Goal: Information Seeking & Learning: Learn about a topic

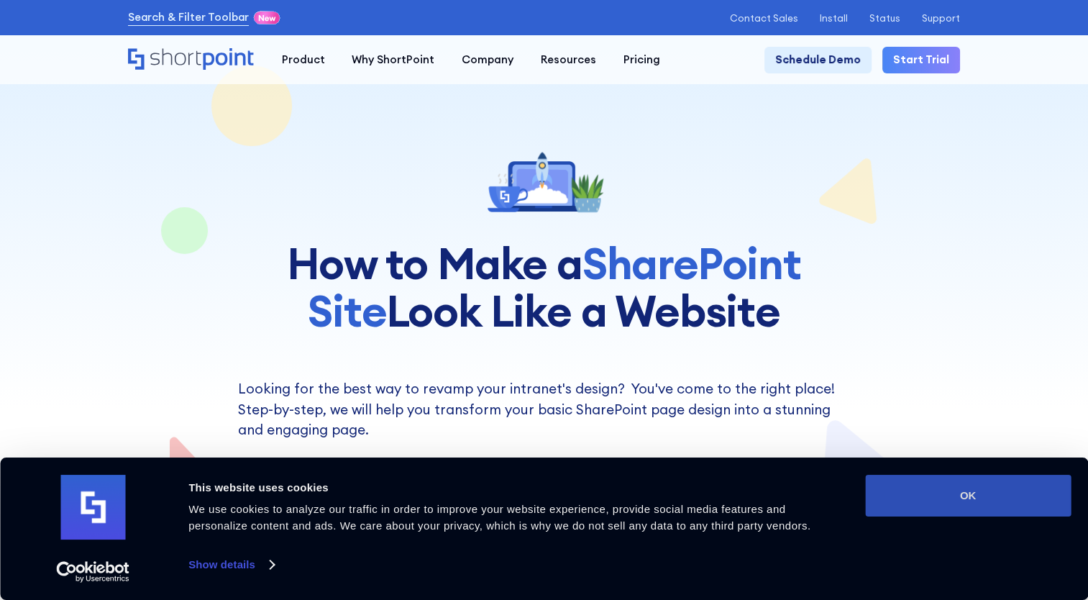
click at [908, 487] on button "OK" at bounding box center [968, 495] width 206 height 42
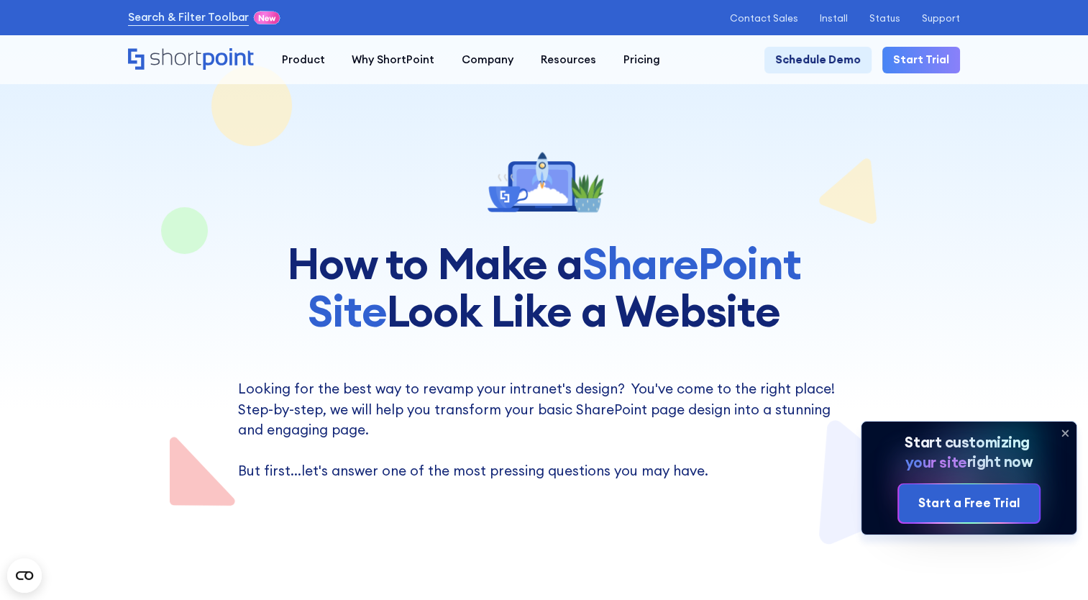
click at [1061, 431] on icon at bounding box center [1064, 432] width 23 height 23
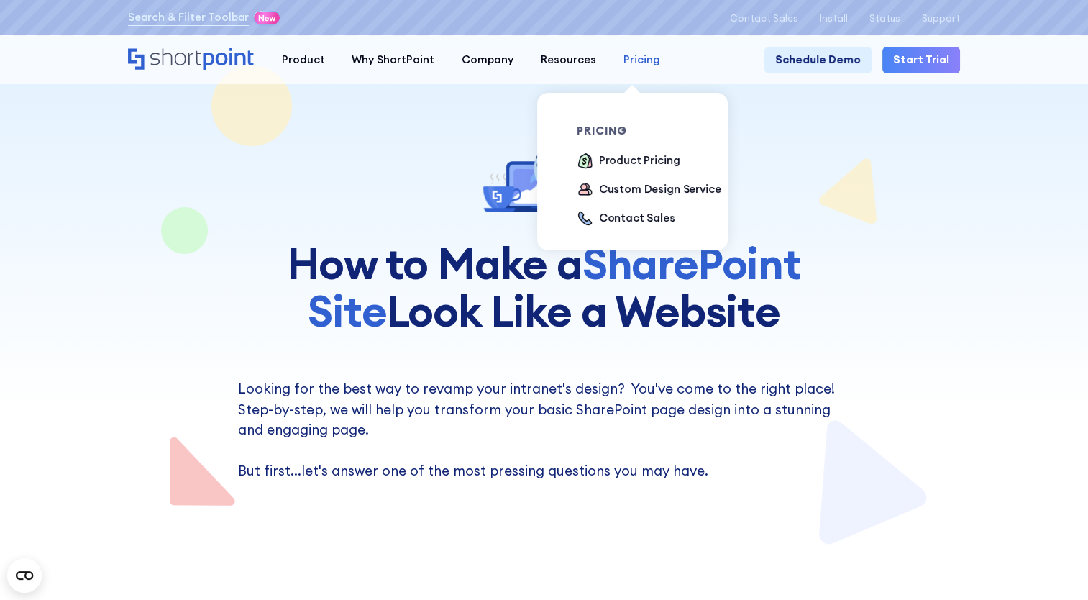
click at [625, 58] on div "Pricing" at bounding box center [641, 60] width 37 height 17
click at [605, 164] on div "Product Pricing" at bounding box center [639, 160] width 81 height 17
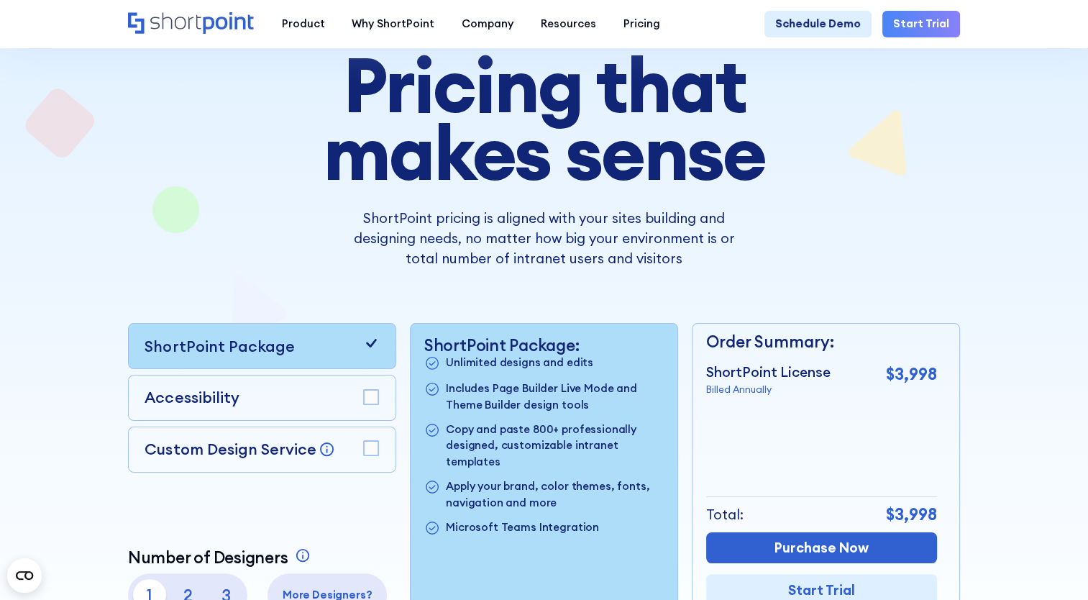
scroll to position [216, 0]
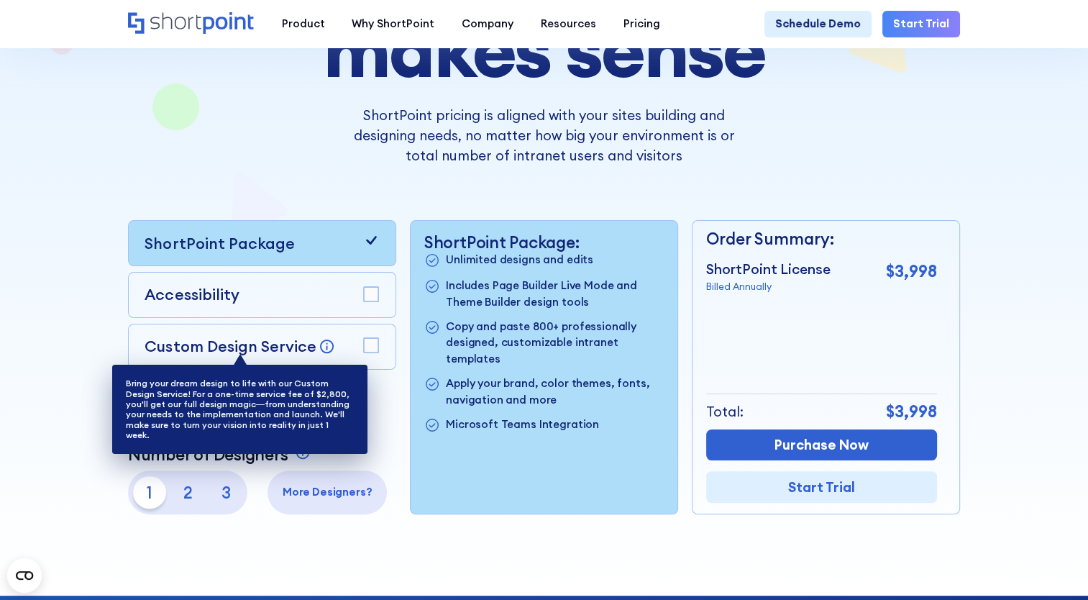
click at [318, 352] on icon at bounding box center [326, 346] width 17 height 17
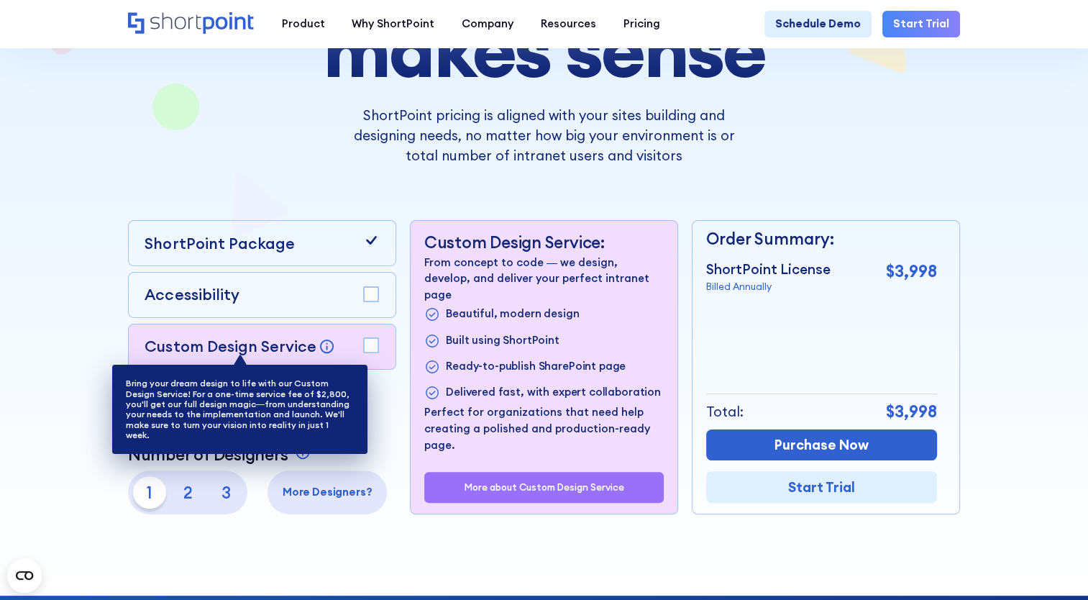
click at [318, 352] on icon at bounding box center [326, 346] width 17 height 17
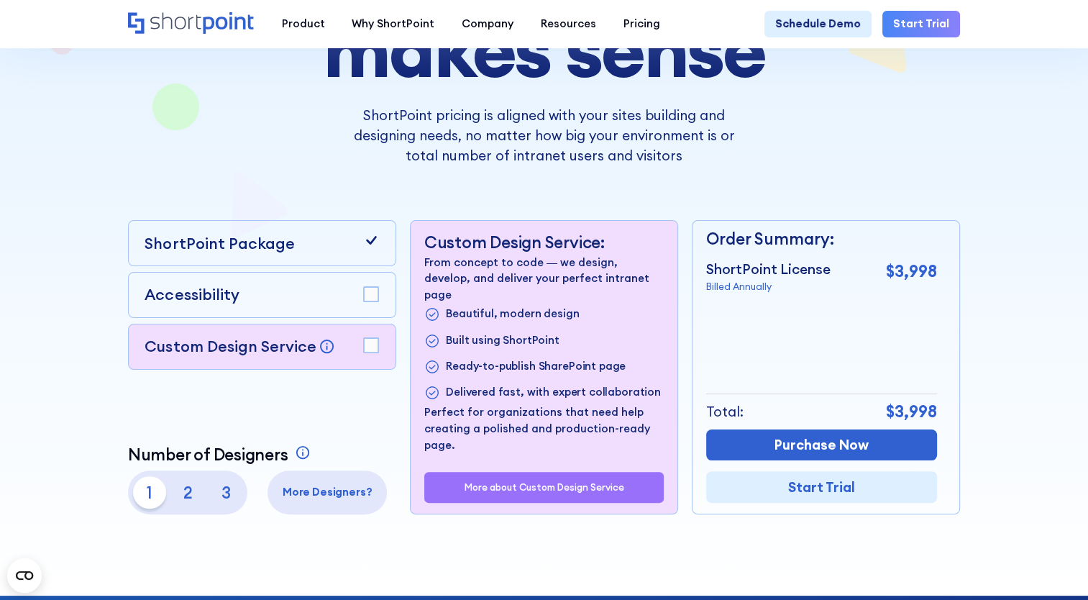
click at [367, 352] on rect at bounding box center [371, 345] width 15 height 15
click at [375, 295] on rect at bounding box center [371, 294] width 15 height 15
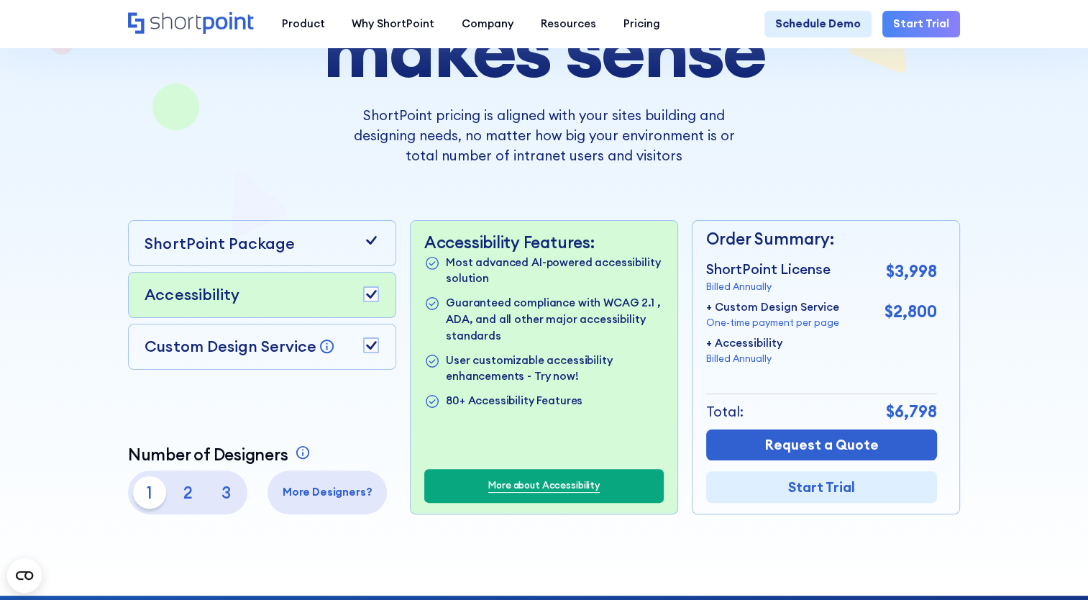
click at [376, 297] on rect at bounding box center [371, 294] width 15 height 15
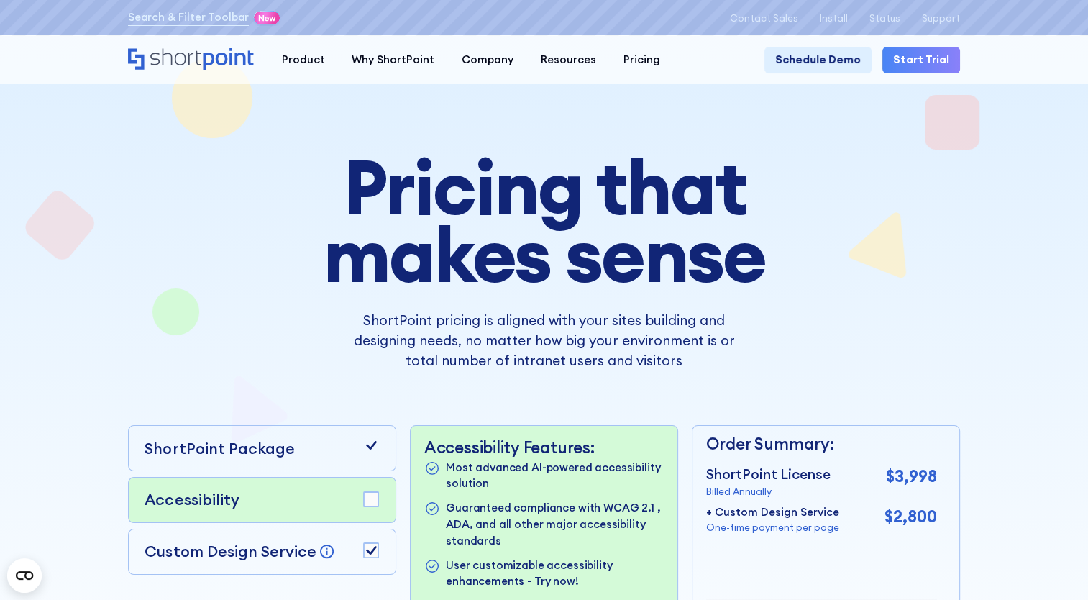
scroll to position [0, 0]
